Goal: Book appointment/travel/reservation

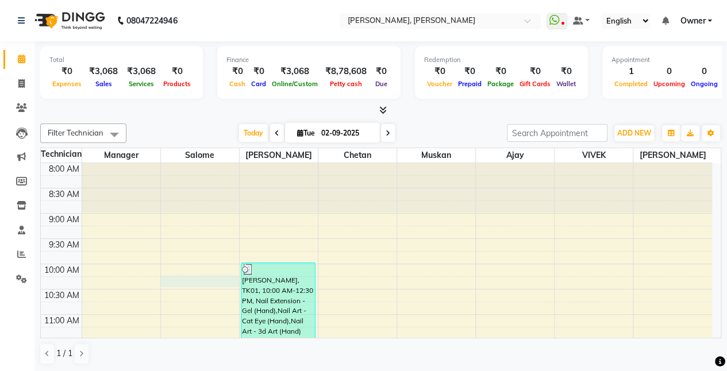
drag, startPoint x: 0, startPoint y: 0, endPoint x: 219, endPoint y: 284, distance: 358.6
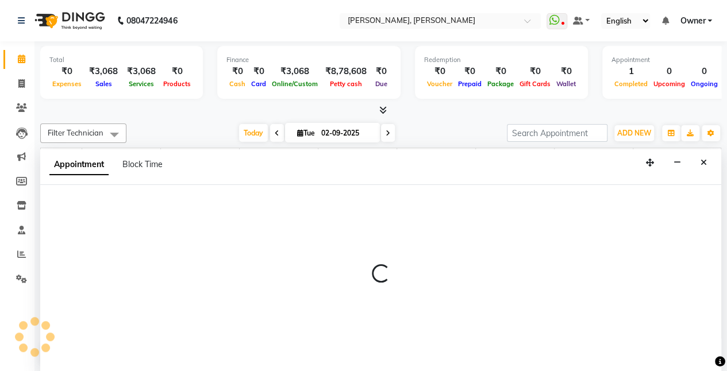
select select "39727"
select select "tentative"
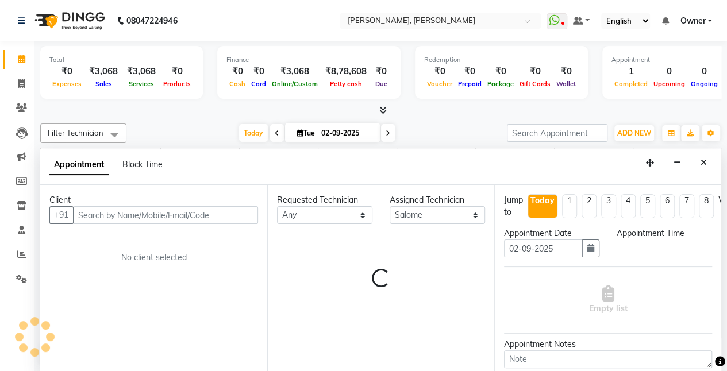
scroll to position [1, 0]
select select "615"
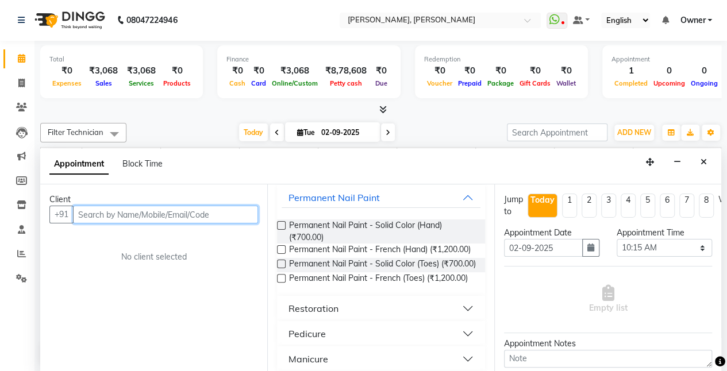
scroll to position [0, 0]
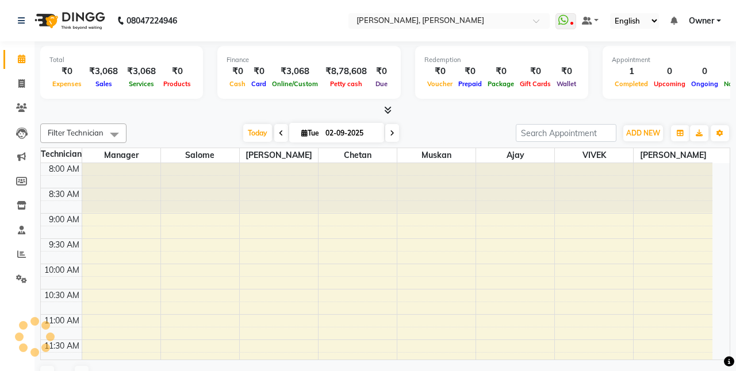
select select "en"
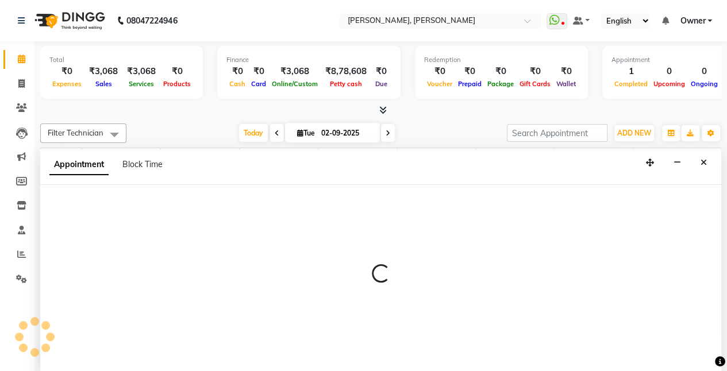
scroll to position [1, 0]
select select "76697"
select select "tentative"
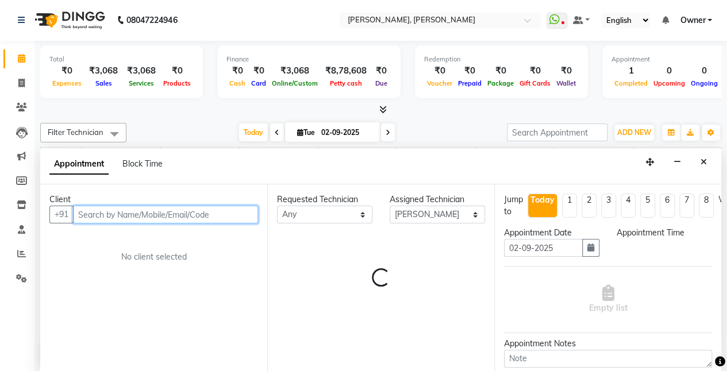
select select "615"
